Goal: Book appointment/travel/reservation

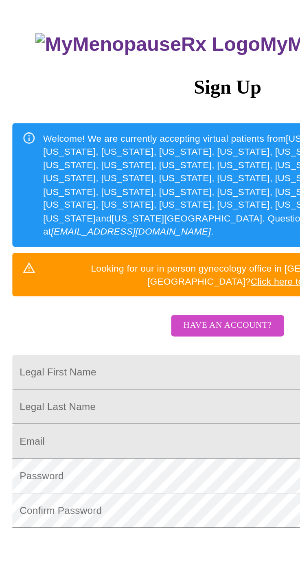
click at [74, 342] on input "Legal First Name" at bounding box center [150, 353] width 284 height 23
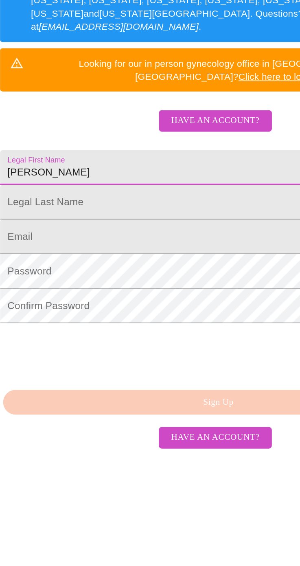
type input "[PERSON_NAME]"
click at [108, 364] on input "Legal First Name" at bounding box center [150, 375] width 284 height 23
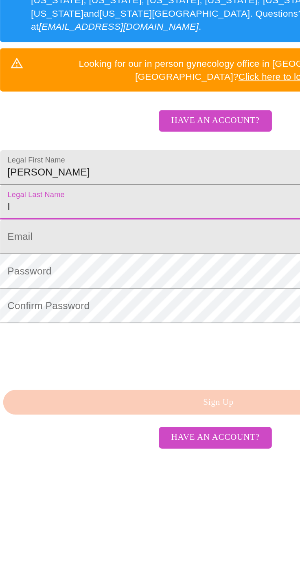
type input "I"
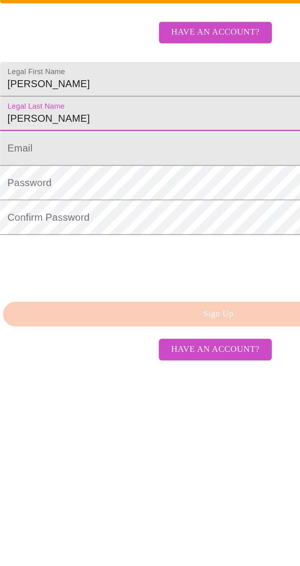
type input "[PERSON_NAME]"
click at [79, 397] on input "Legal First Name" at bounding box center [150, 398] width 284 height 23
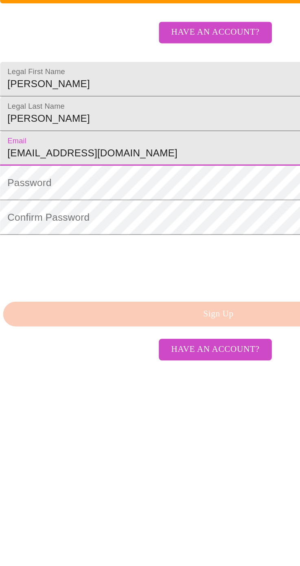
type input "[EMAIL_ADDRESS][DOMAIN_NAME]"
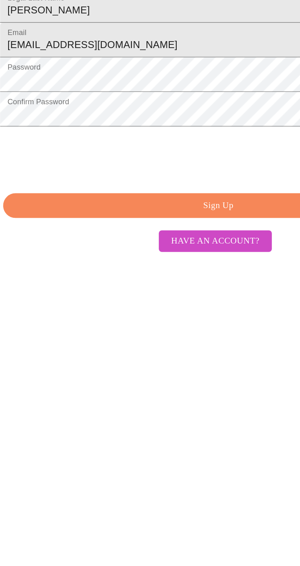
scroll to position [9, 0]
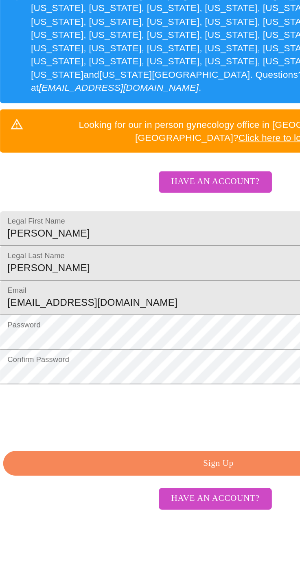
click at [83, 507] on button "Sign Up" at bounding box center [152, 498] width 284 height 17
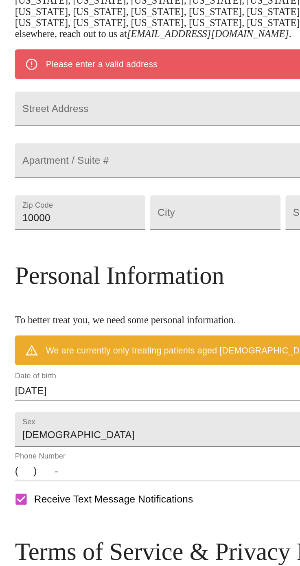
click at [113, 253] on input "Street Address" at bounding box center [150, 264] width 264 height 23
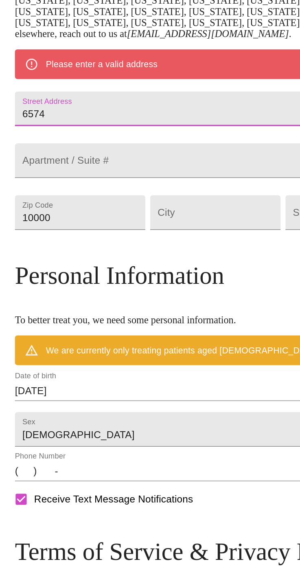
type input "6574"
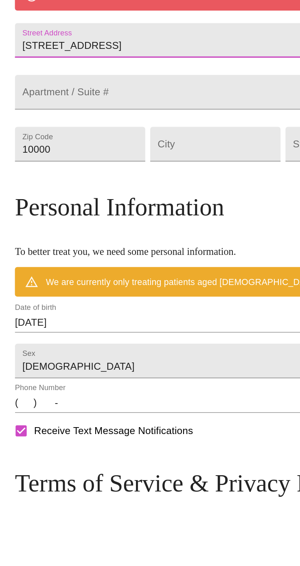
type input "[STREET_ADDRESS]"
click at [59, 344] on input "10000" at bounding box center [61, 333] width 86 height 23
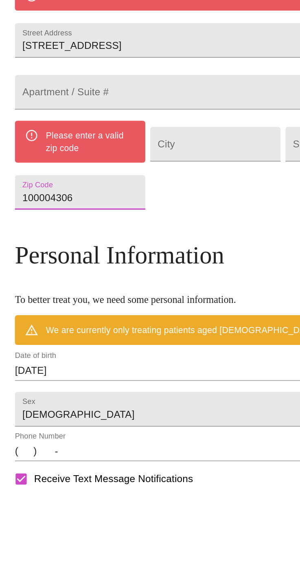
type input "1000043068"
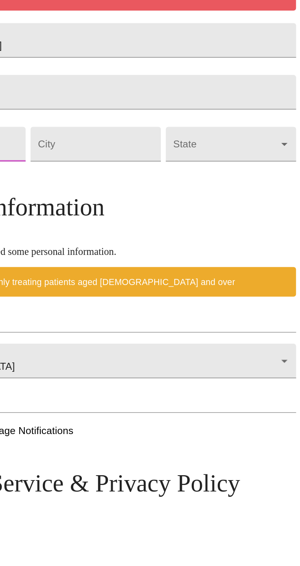
type input "43068"
click at [167, 344] on input "Street Address" at bounding box center [150, 333] width 86 height 23
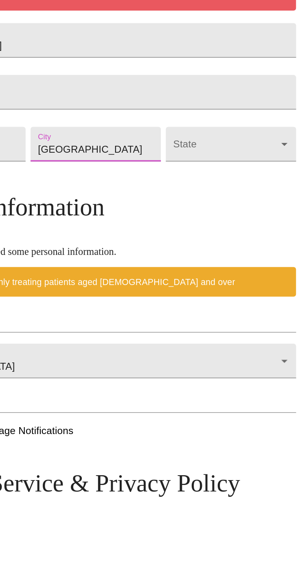
type input "[GEOGRAPHIC_DATA]"
click at [246, 350] on body "MyMenopauseRx Welcome to MyMenopauseRx Since it's your first time here, you'll …" at bounding box center [150, 333] width 294 height 679
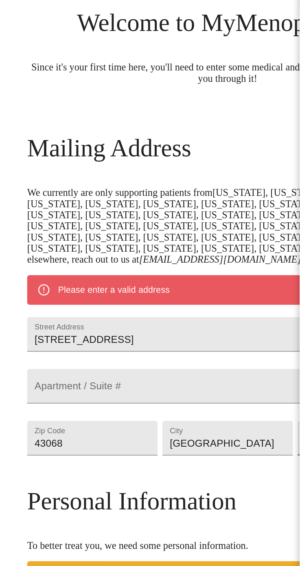
click at [160, 322] on div at bounding box center [150, 283] width 300 height 566
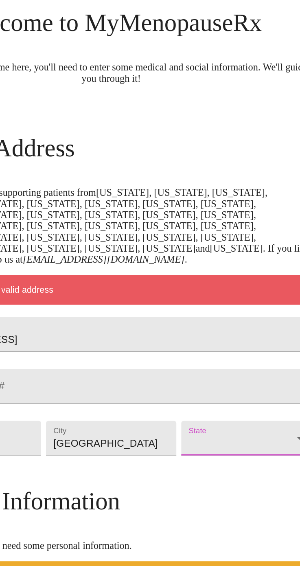
click at [242, 335] on body "MyMenopauseRx Welcome to MyMenopauseRx Since it's your first time here, you'll …" at bounding box center [150, 333] width 294 height 679
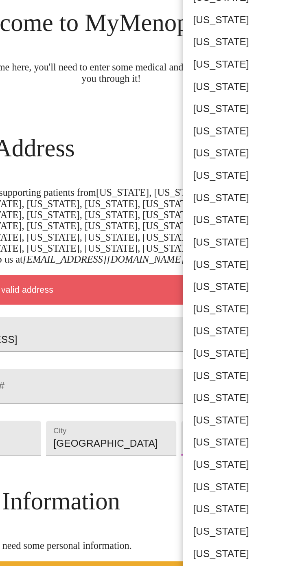
click at [242, 344] on li "[US_STATE]" at bounding box center [256, 350] width 119 height 15
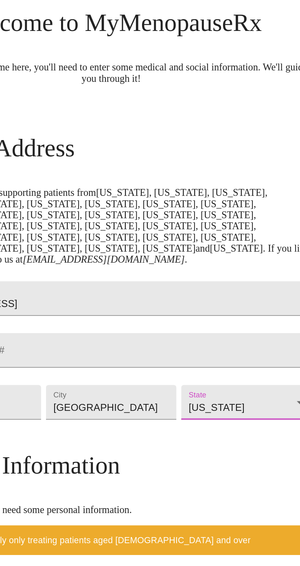
click at [245, 323] on body "MyMenopauseRx Welcome to MyMenopauseRx Since it's your first time here, you'll …" at bounding box center [150, 321] width 294 height 655
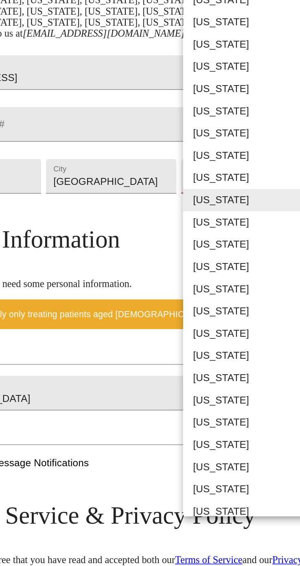
click at [233, 514] on li "[US_STATE]" at bounding box center [256, 515] width 119 height 15
type input "[US_STATE]"
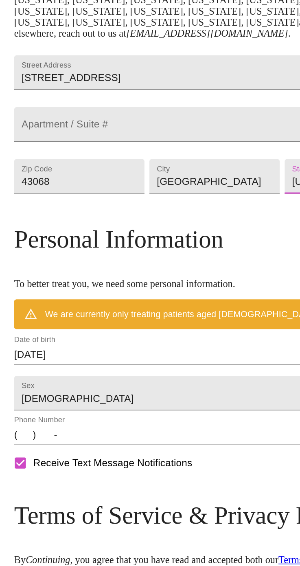
click at [98, 432] on input "[DATE]" at bounding box center [150, 427] width 264 height 13
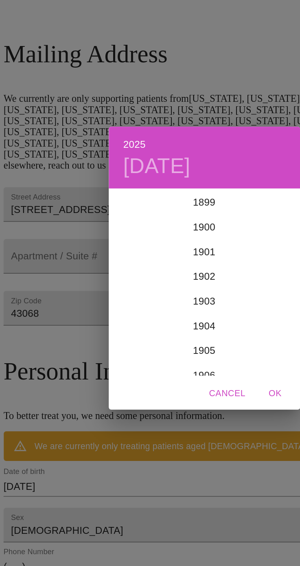
scroll to position [2003, 0]
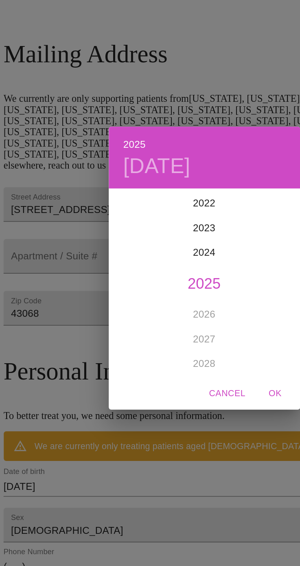
click at [99, 200] on h6 "2025" at bounding box center [104, 201] width 15 height 11
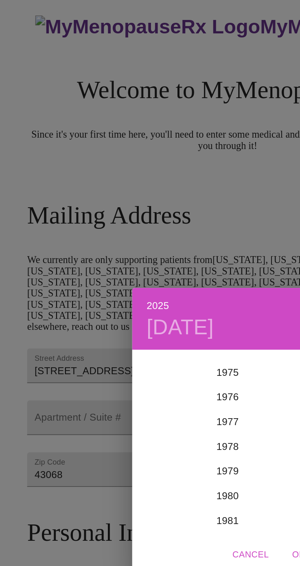
scroll to position [1224, 0]
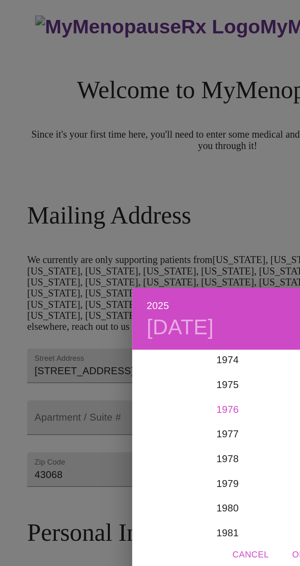
click at [158, 263] on div "1976" at bounding box center [150, 270] width 126 height 16
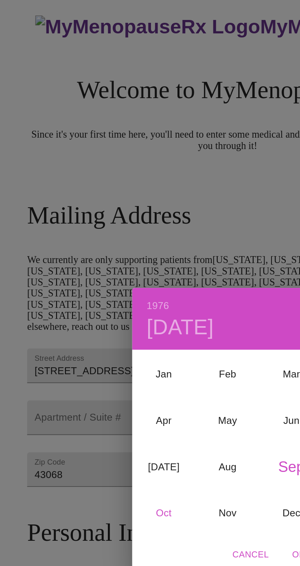
click at [111, 334] on div "Oct" at bounding box center [108, 338] width 42 height 31
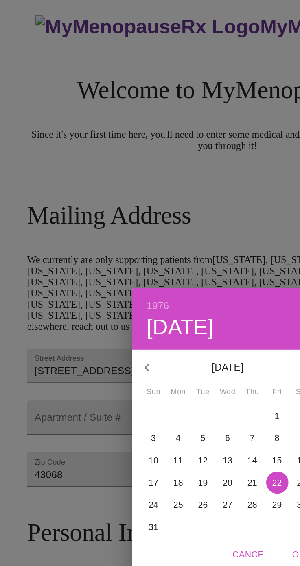
click at [164, 287] on span "7" at bounding box center [166, 289] width 15 height 8
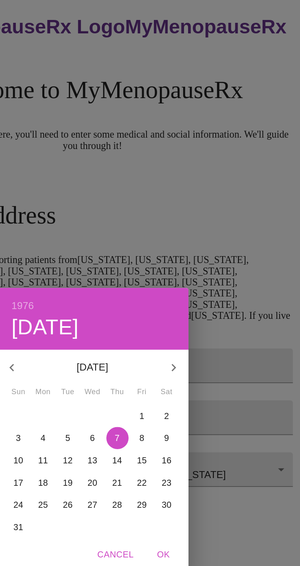
click at [197, 365] on span "OK" at bounding box center [197, 365] width 20 height 10
type input "[DATE]"
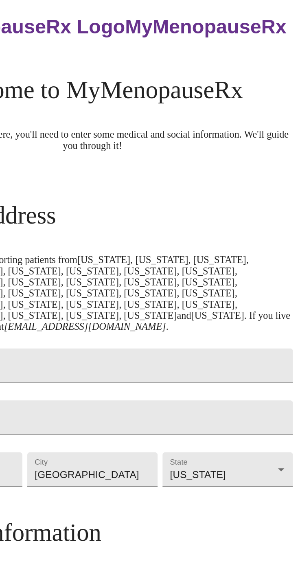
scroll to position [43, 0]
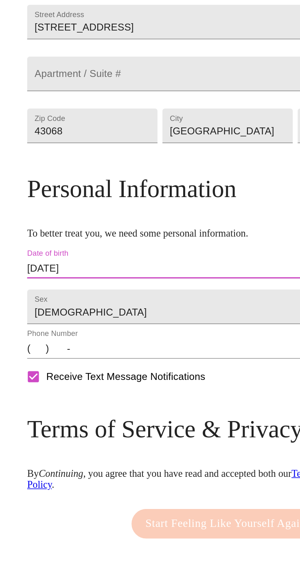
click at [24, 430] on input "(   )    -" at bounding box center [150, 423] width 264 height 13
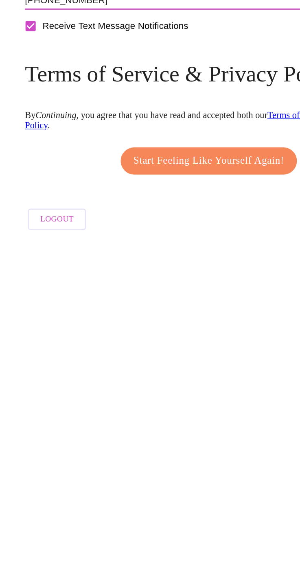
scroll to position [70, 0]
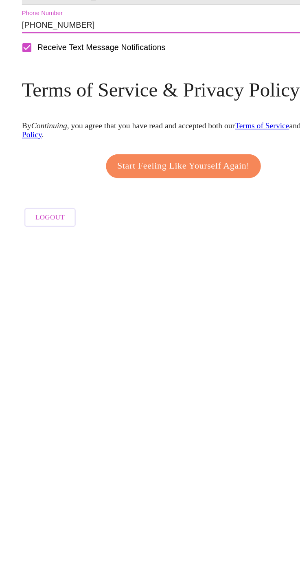
type input "[PHONE_NUMBER]"
click at [195, 517] on span "Start Feeling Like Yourself Again!" at bounding box center [150, 510] width 108 height 13
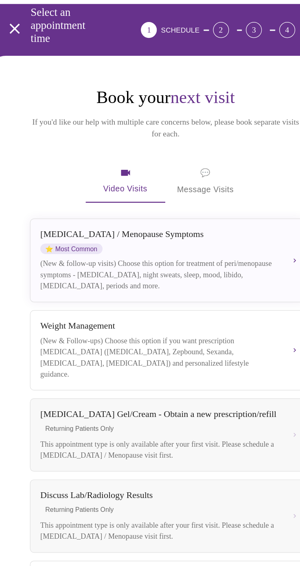
scroll to position [83, 0]
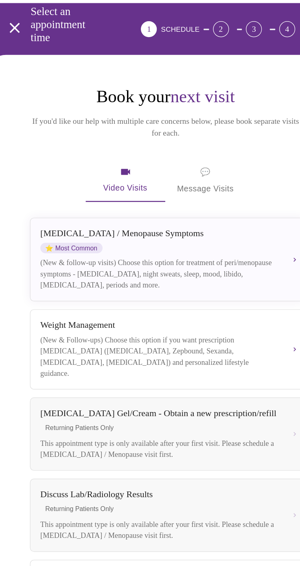
click at [155, 211] on div "(New & follow-up visits) Choose this option for treatment of peri/menopause sym…" at bounding box center [145, 225] width 195 height 28
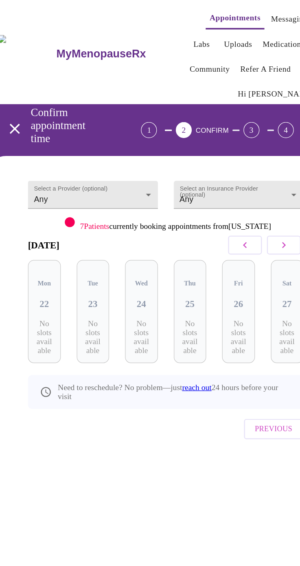
scroll to position [0, 0]
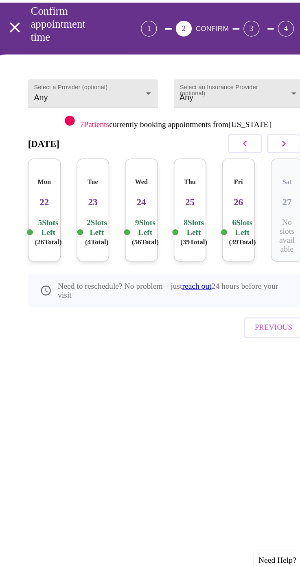
click at [115, 123] on body "MyMenopauseRx Appointments Messaging Labs Uploads Medications Community Refer a…" at bounding box center [150, 201] width 294 height 397
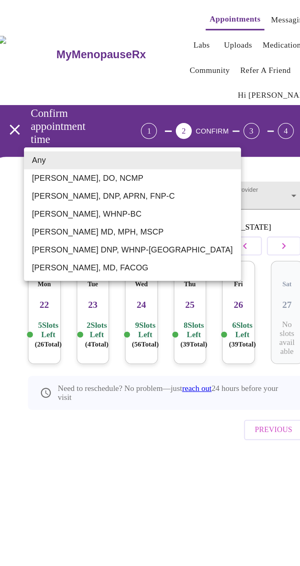
click at [224, 130] on div at bounding box center [150, 283] width 300 height 566
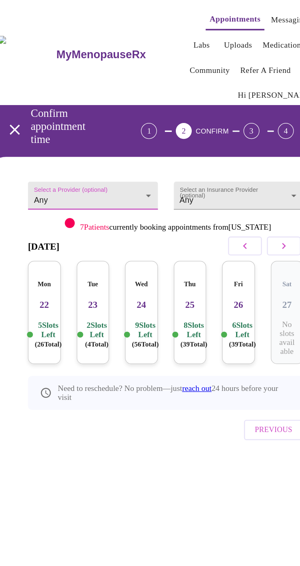
click at [228, 125] on body "MyMenopauseRx Appointments Messaging Labs Uploads Medications Community Refer a…" at bounding box center [150, 201] width 294 height 397
